Goal: Task Accomplishment & Management: Manage account settings

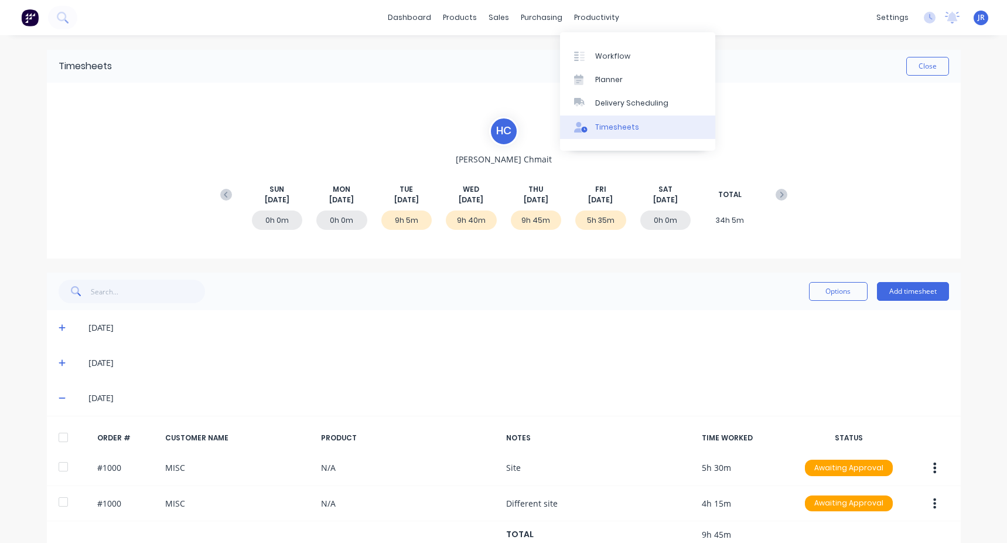
click at [614, 130] on div "Timesheets" at bounding box center [617, 127] width 44 height 11
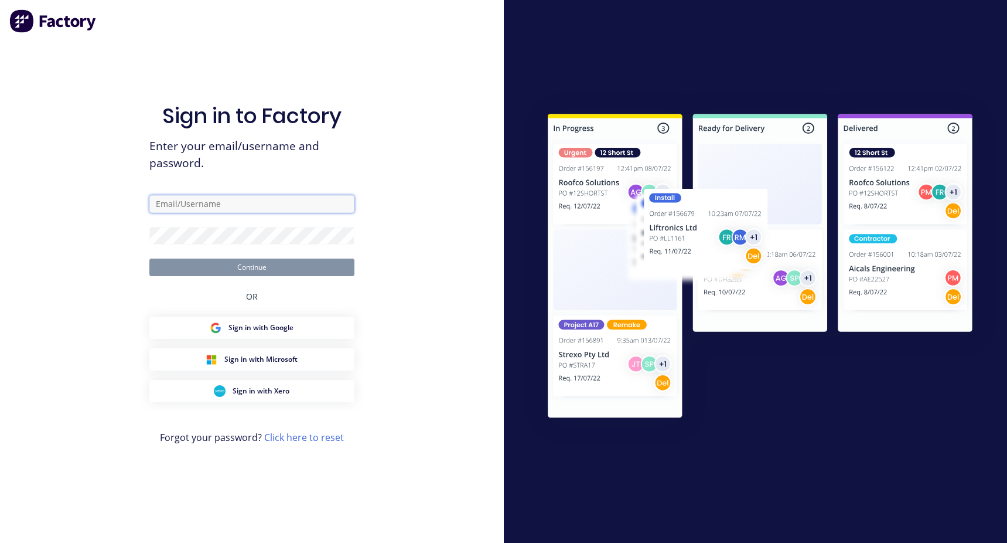
type input "[PERSON_NAME][EMAIL_ADDRESS][DOMAIN_NAME]"
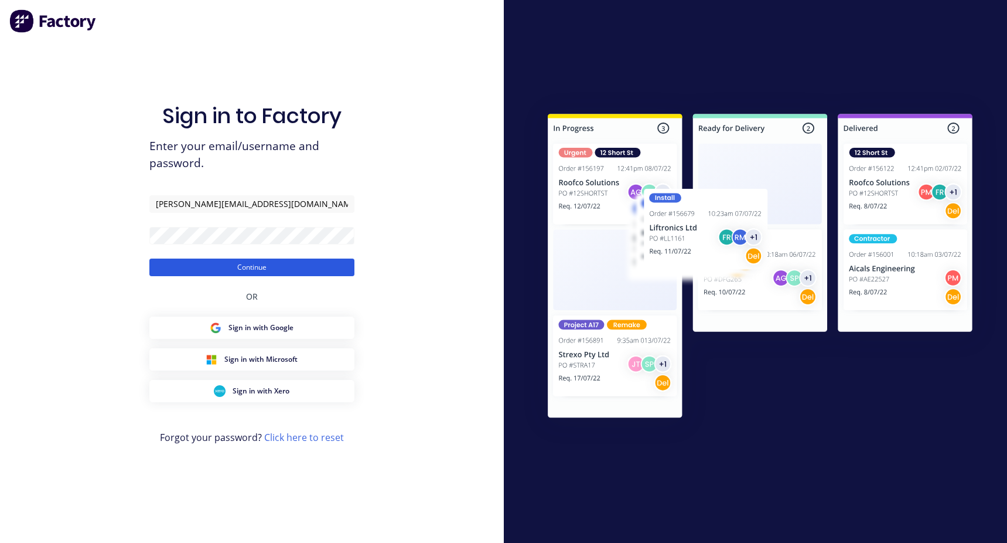
click at [240, 267] on button "Continue" at bounding box center [251, 267] width 205 height 18
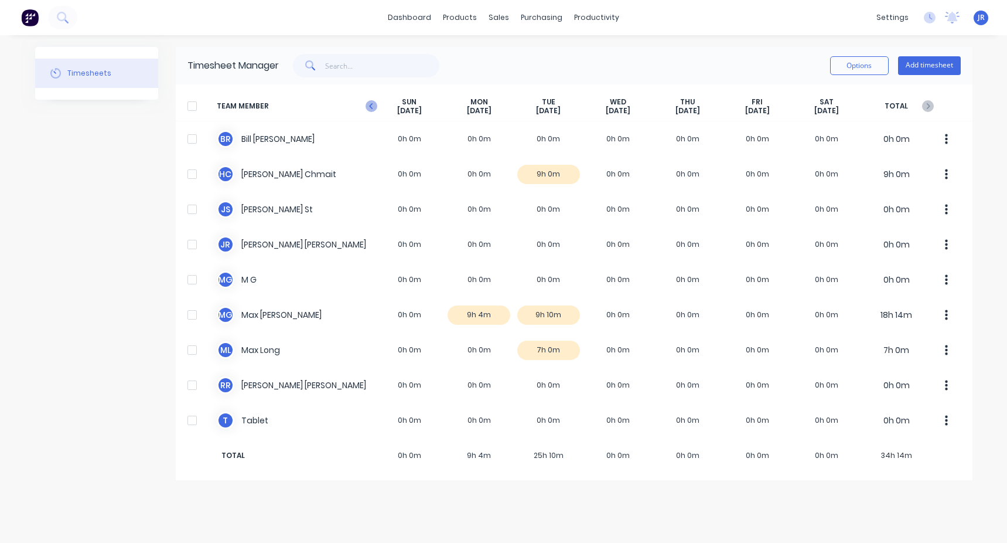
click at [368, 107] on icon "button" at bounding box center [372, 106] width 12 height 12
